Goal: Task Accomplishment & Management: Manage account settings

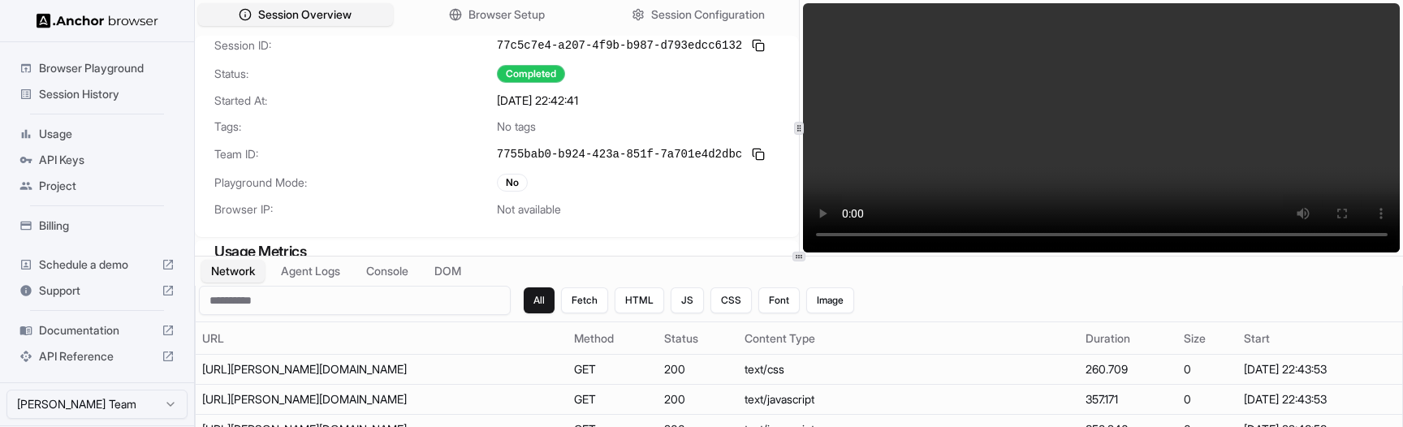
click at [628, 89] on div "Session ID: 77c5c7e4-a207-4f9b-b987-d793edcc6132 Status: Completed Started At: …" at bounding box center [497, 136] width 604 height 201
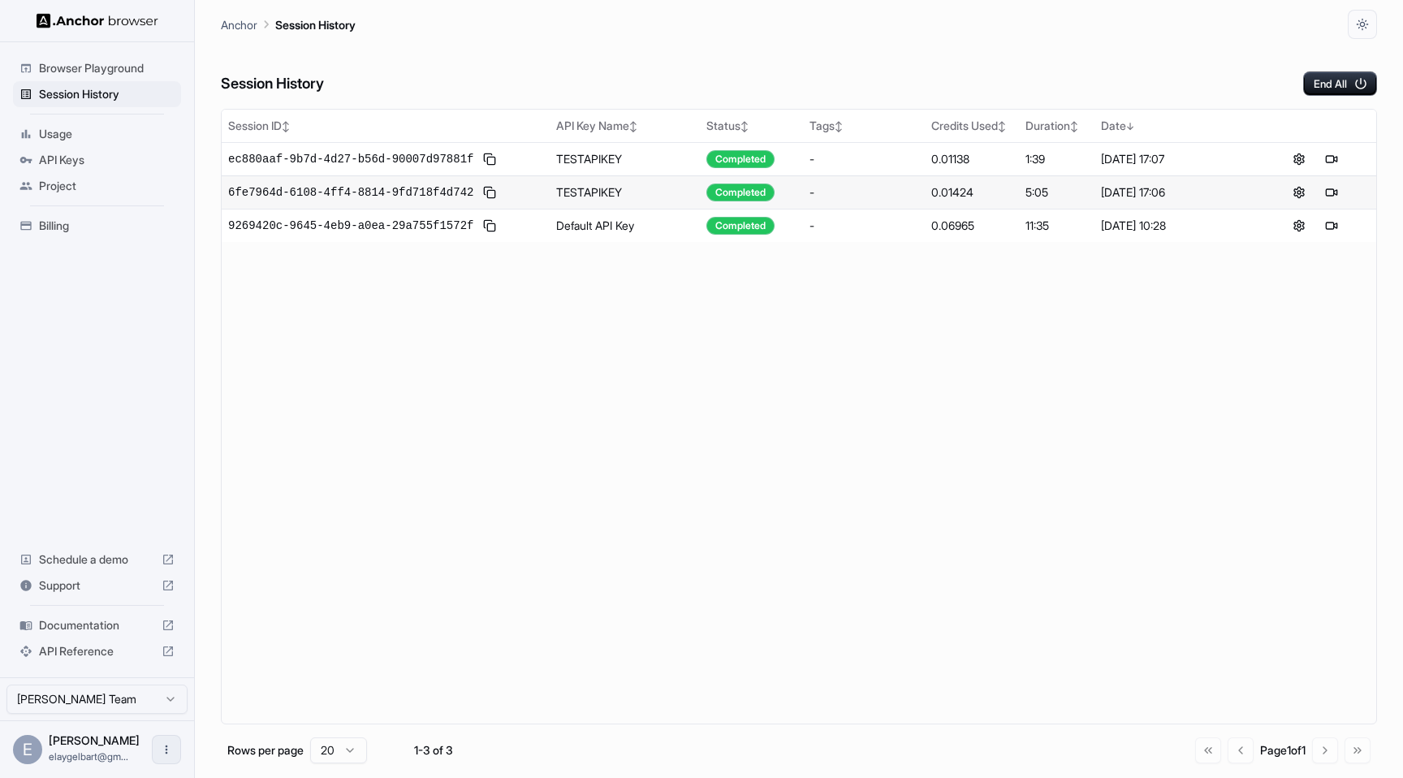
click at [161, 754] on icon "Open menu" at bounding box center [166, 749] width 13 height 13
click at [132, 760] on li "Logout" at bounding box center [118, 749] width 114 height 26
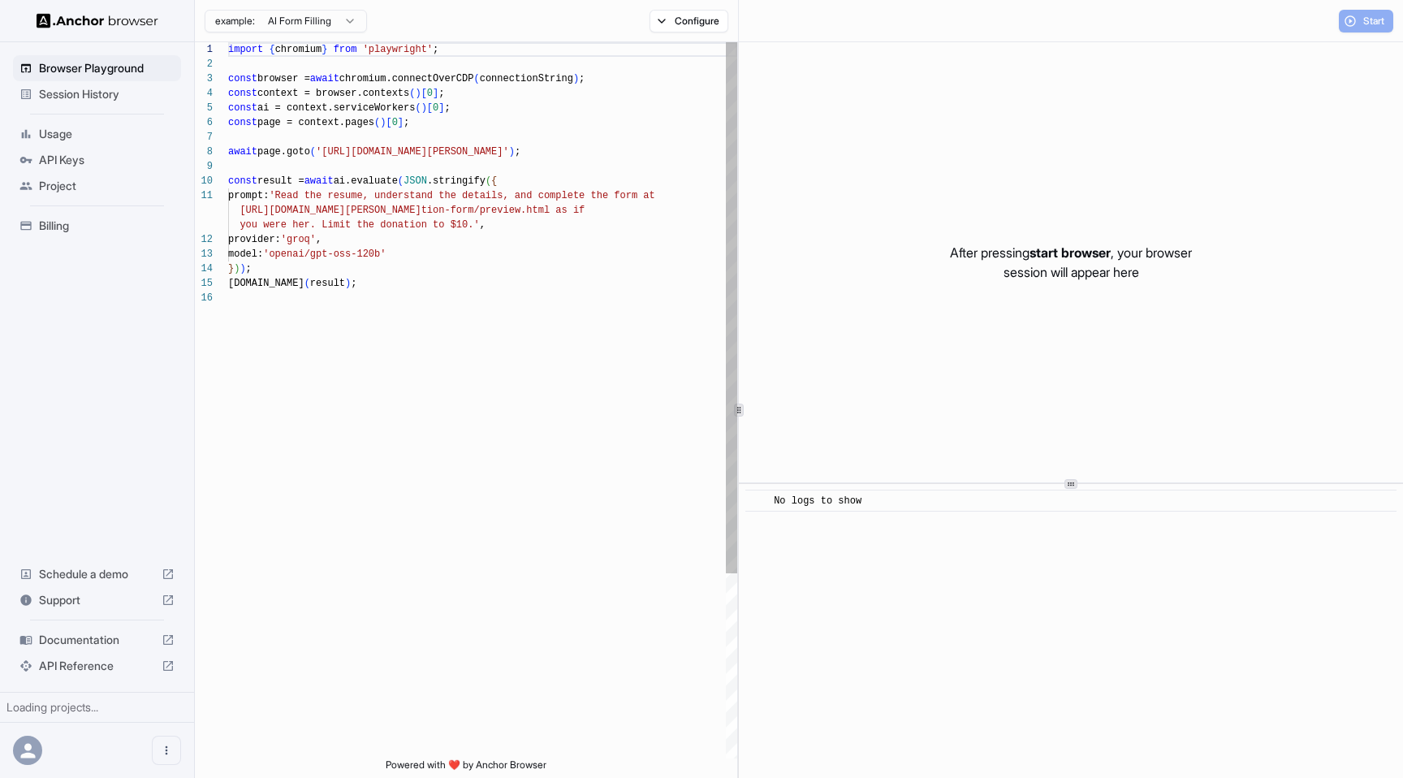
scroll to position [146, 0]
